Goal: Feedback & Contribution: Leave review/rating

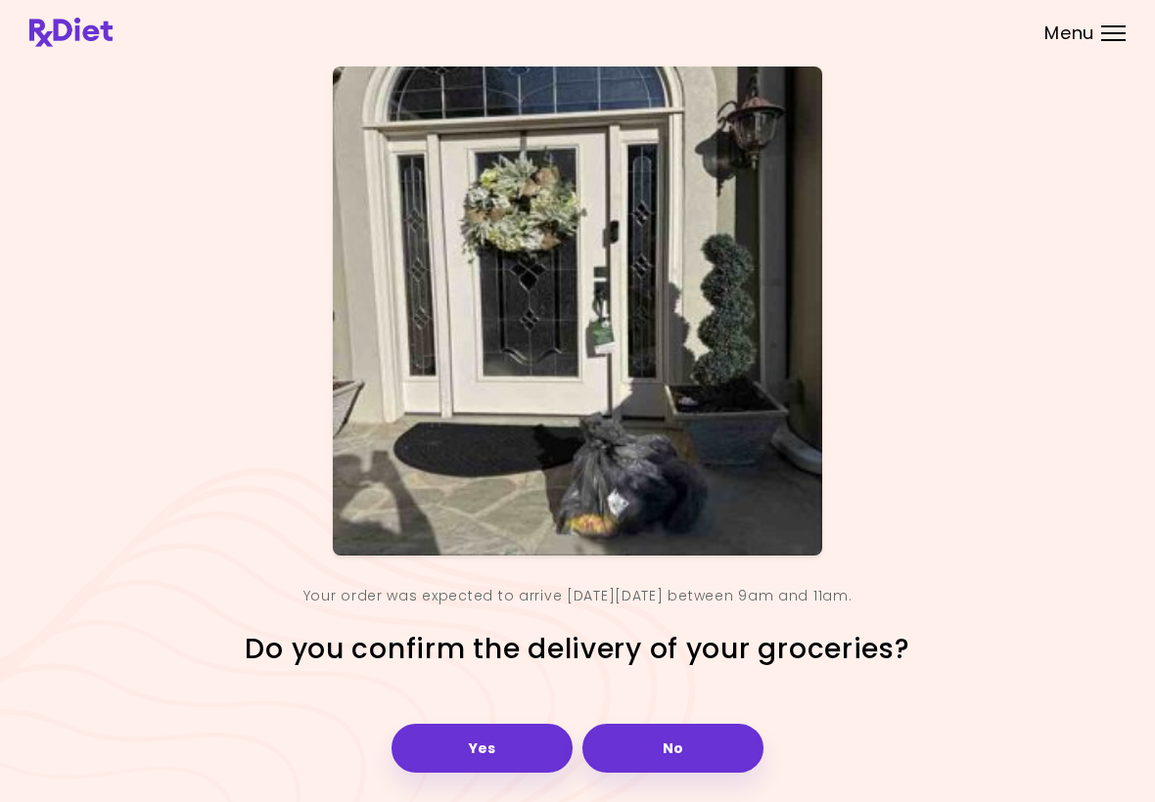
click at [481, 0] on header at bounding box center [577, 32] width 1155 height 65
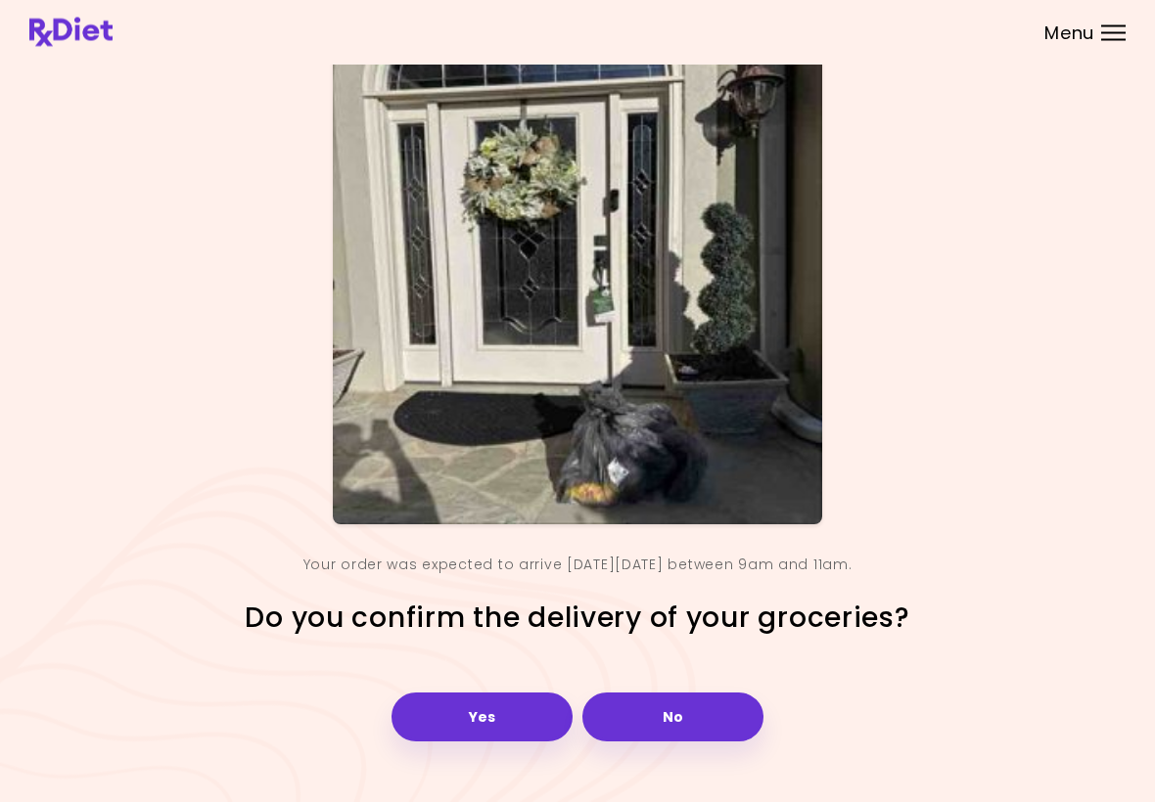
scroll to position [31, 0]
click at [470, 710] on button "Yes" at bounding box center [481, 717] width 181 height 49
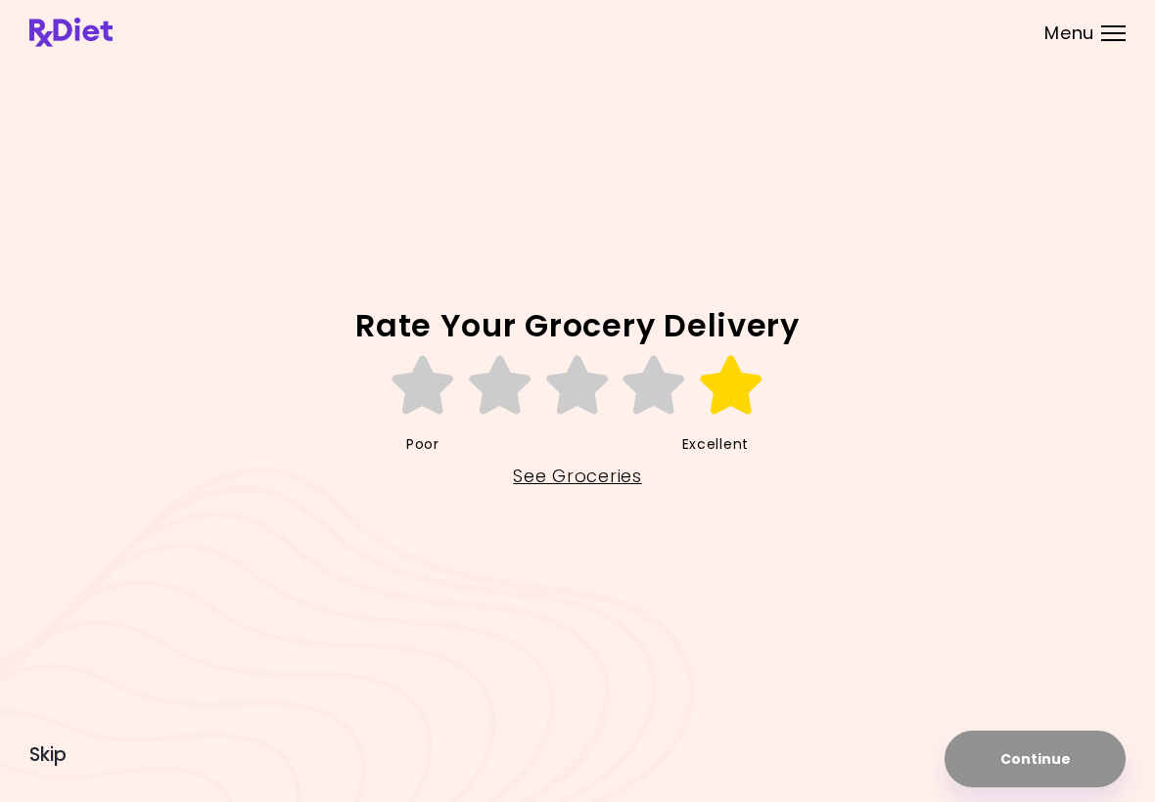
click at [742, 392] on icon at bounding box center [732, 385] width 68 height 59
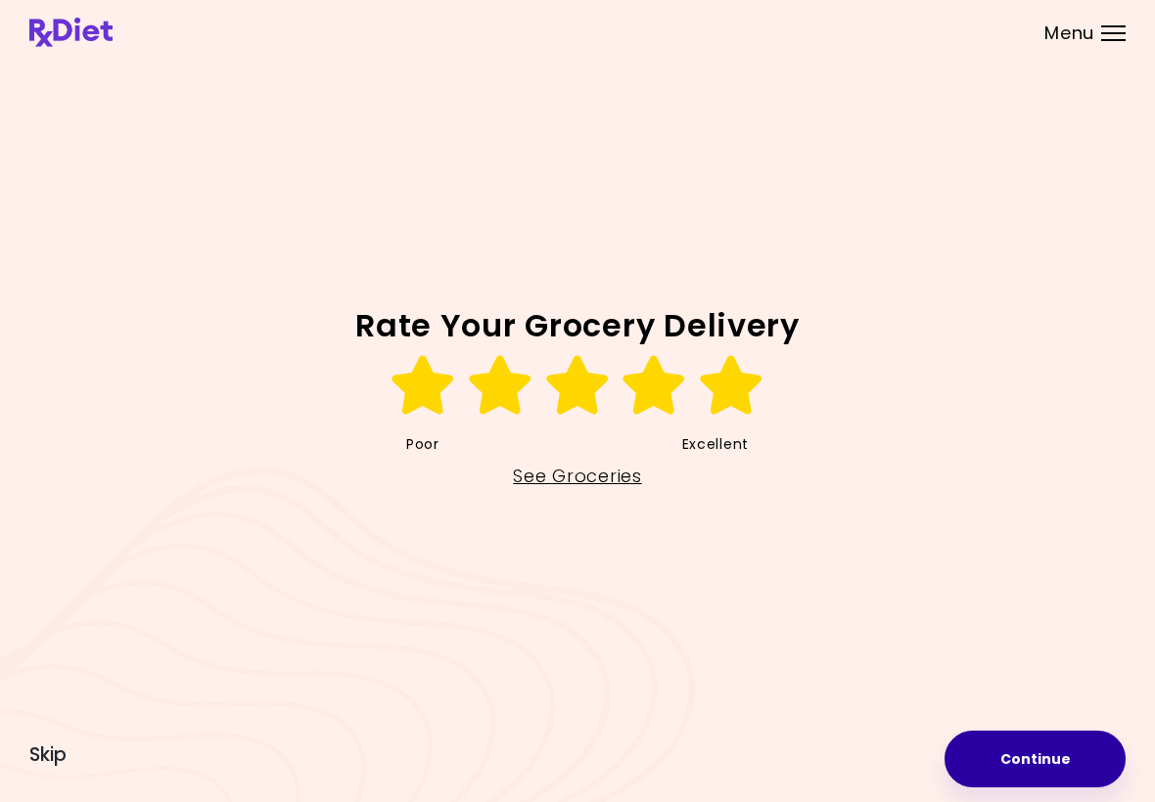
click at [802, 763] on button "Continue" at bounding box center [1034, 759] width 181 height 57
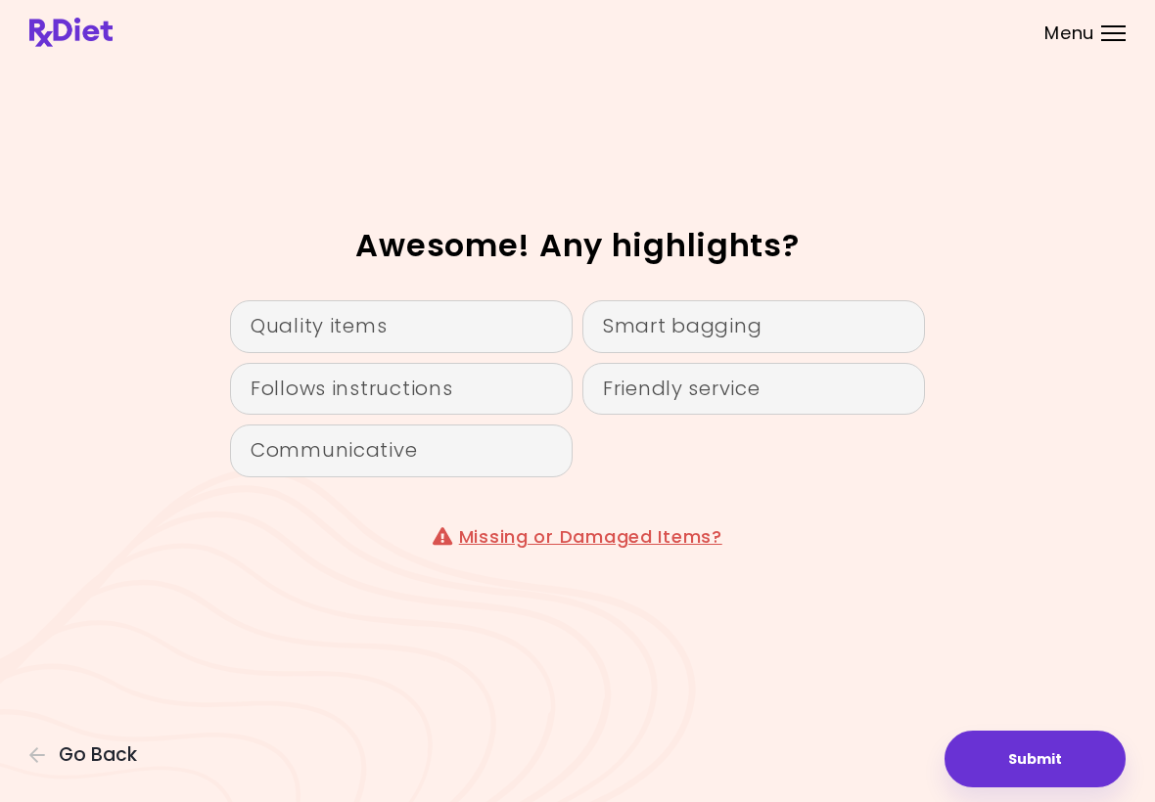
click at [382, 435] on div "Communicative" at bounding box center [401, 451] width 343 height 53
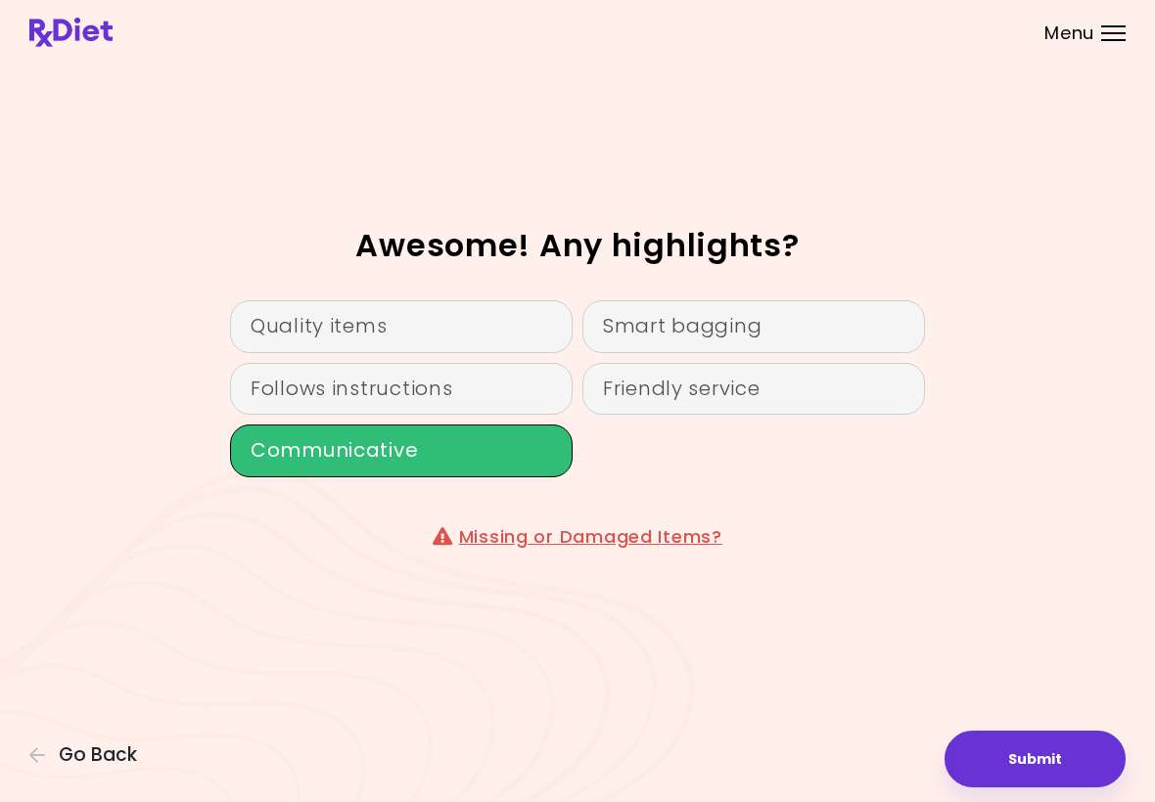
click at [458, 318] on div "Quality items" at bounding box center [401, 326] width 343 height 53
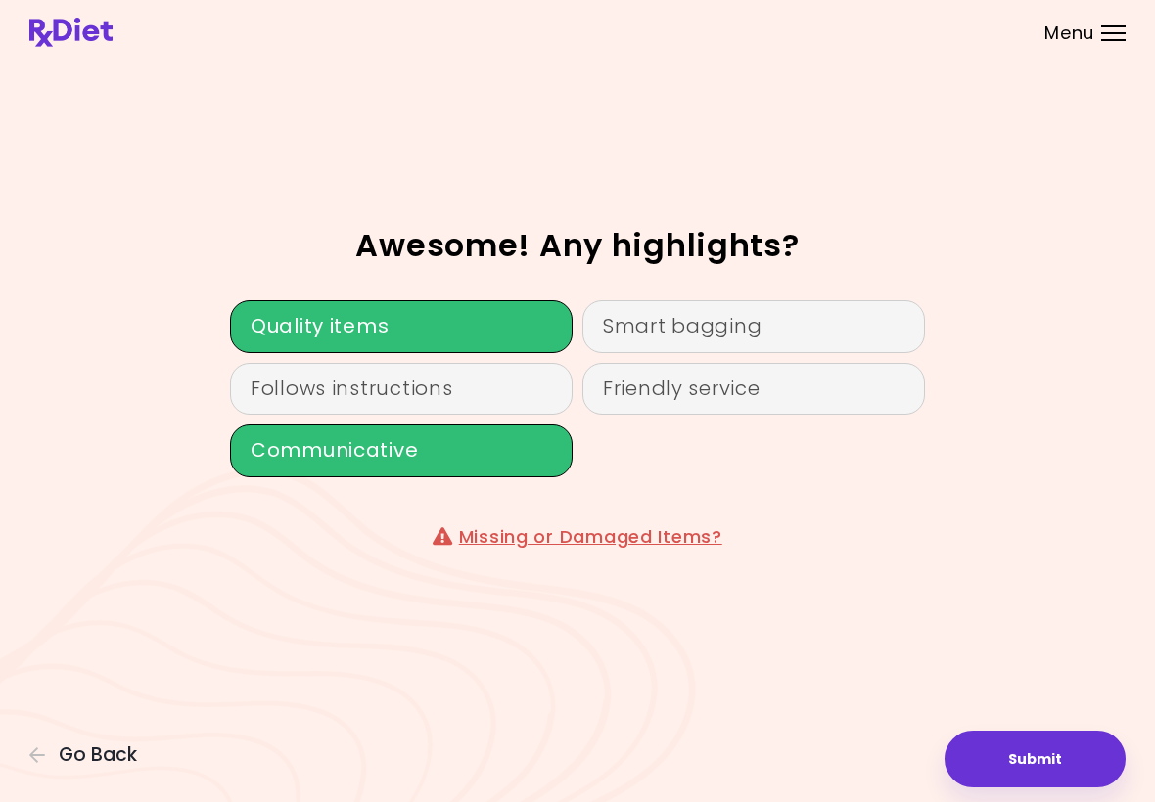
click at [802, 754] on button "Submit" at bounding box center [1034, 759] width 181 height 57
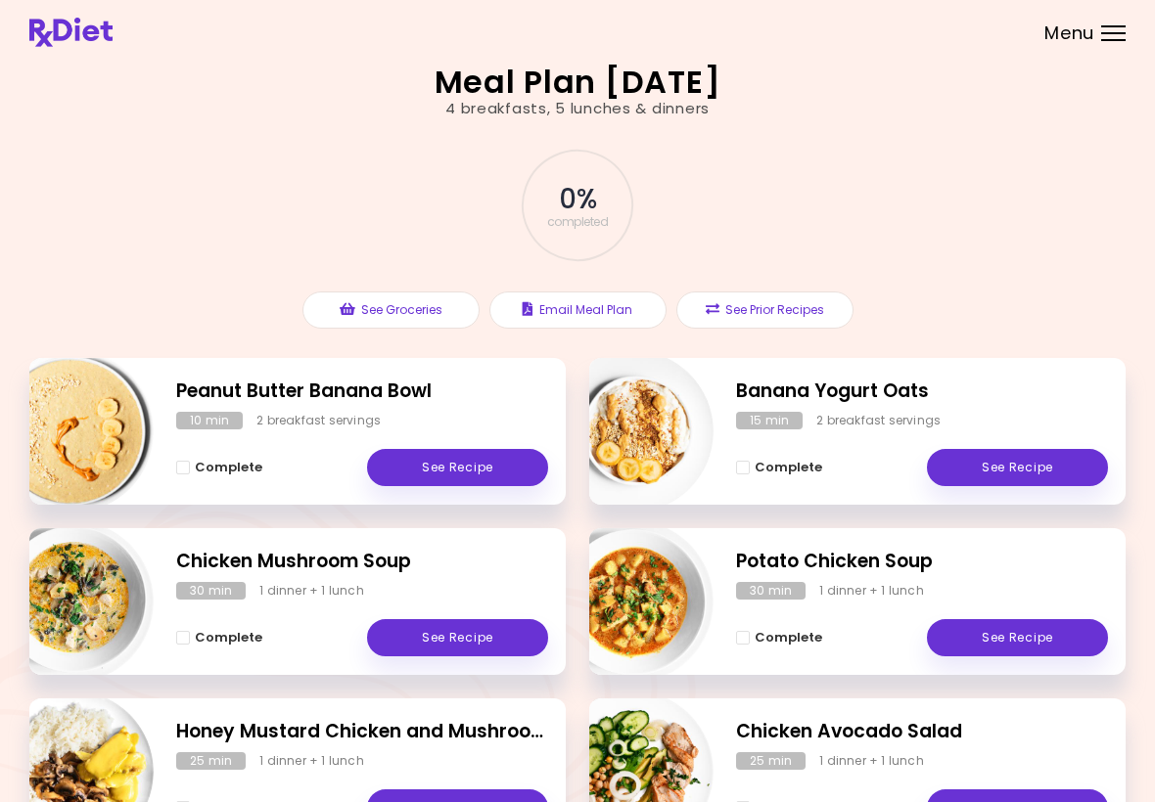
click at [472, 463] on link "See Recipe" at bounding box center [457, 467] width 181 height 37
